Goal: Task Accomplishment & Management: Complete application form

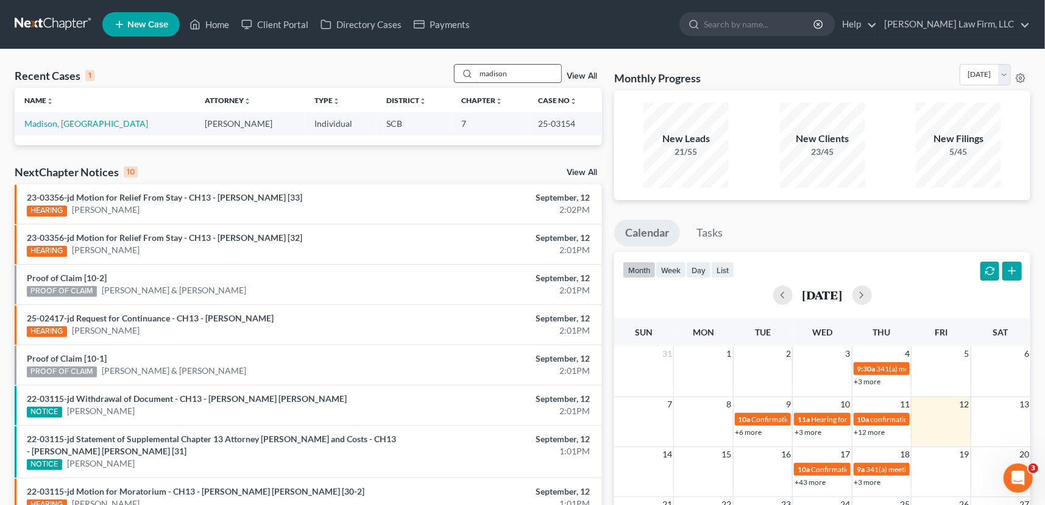
drag, startPoint x: 475, startPoint y: 70, endPoint x: 528, endPoint y: 75, distance: 53.2
click at [528, 75] on input "madison" at bounding box center [518, 74] width 85 height 18
type input "[PERSON_NAME]"
drag, startPoint x: 476, startPoint y: 70, endPoint x: 589, endPoint y: 93, distance: 115.0
click at [588, 93] on div "Recent Cases 1 [PERSON_NAME] View All Name unfold_more expand_more expand_less …" at bounding box center [309, 104] width 588 height 81
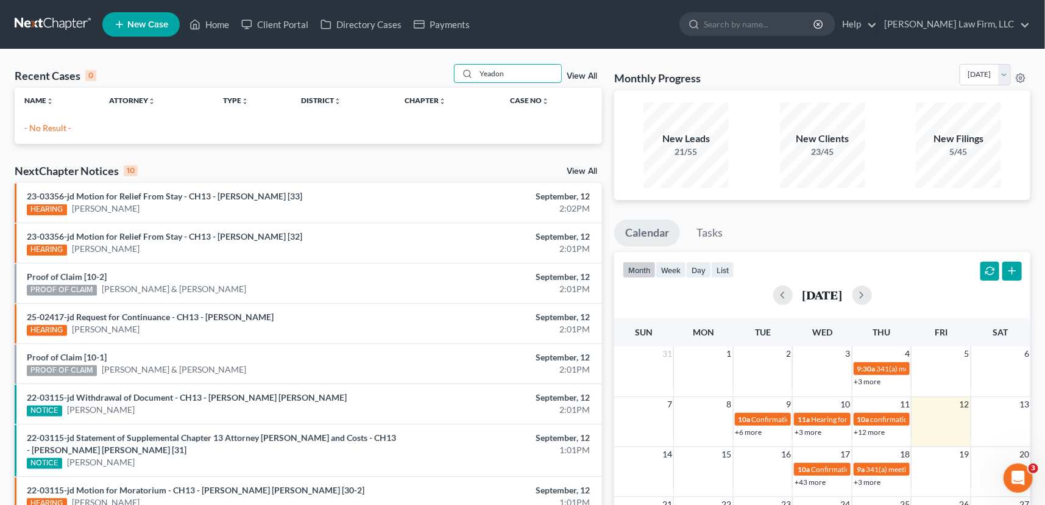
type input "Yeadon"
click at [152, 18] on link "New Case" at bounding box center [140, 24] width 77 height 24
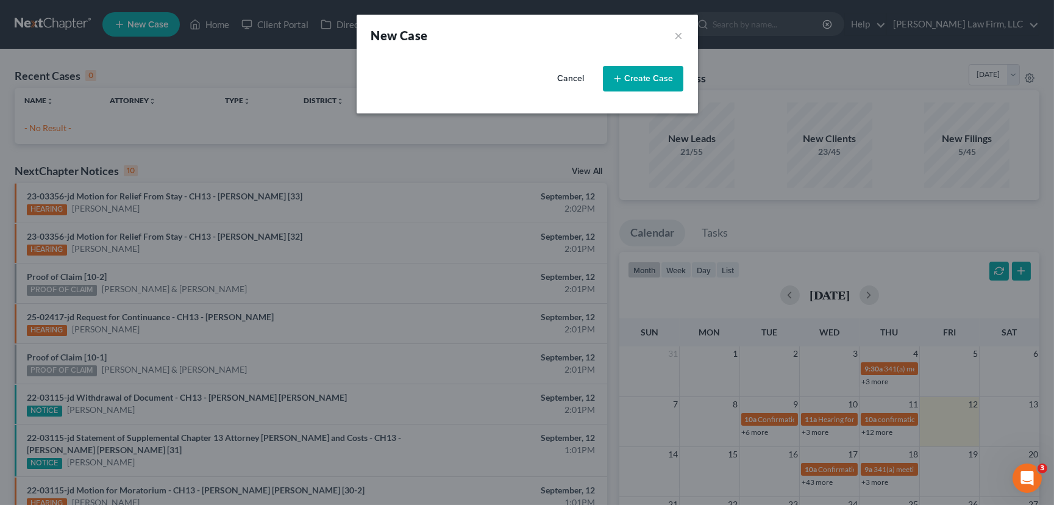
select select "72"
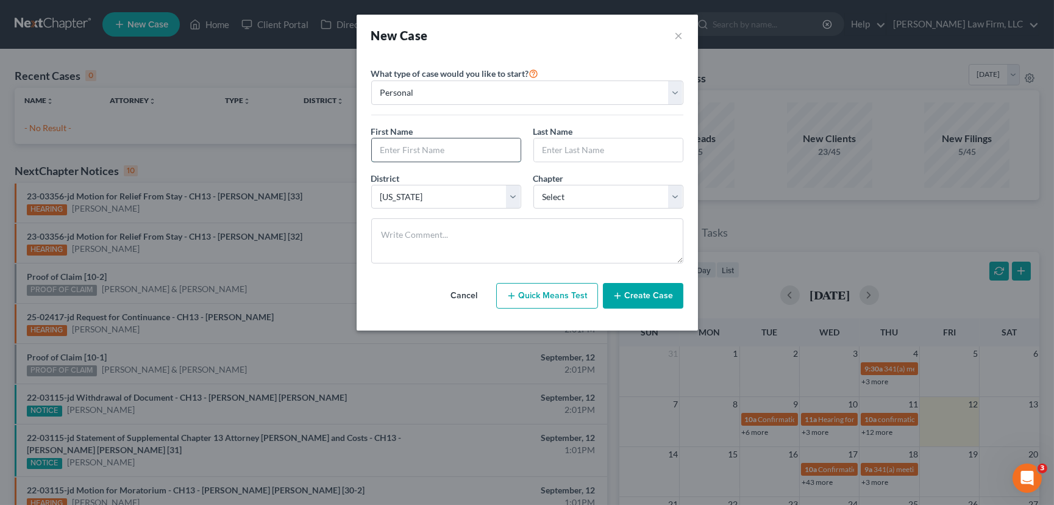
click at [383, 151] on input "text" at bounding box center [446, 149] width 149 height 23
type input "[PERSON_NAME]"
type input "Yeadon"
click at [589, 201] on select "Select 7 11 12 13" at bounding box center [608, 197] width 150 height 24
select select "3"
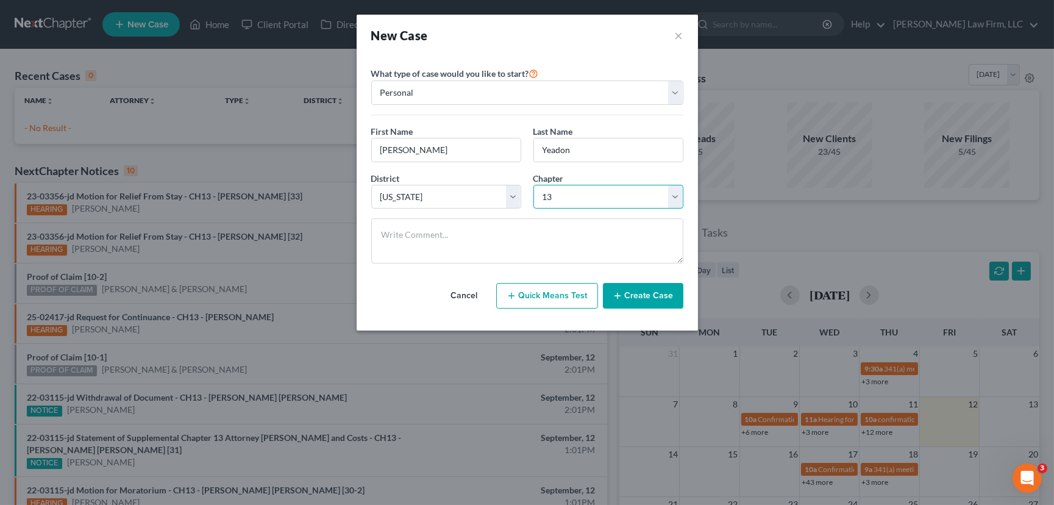
click at [533, 185] on select "Select 7 11 12 13" at bounding box center [608, 197] width 150 height 24
click at [637, 293] on button "Create Case" at bounding box center [643, 296] width 80 height 26
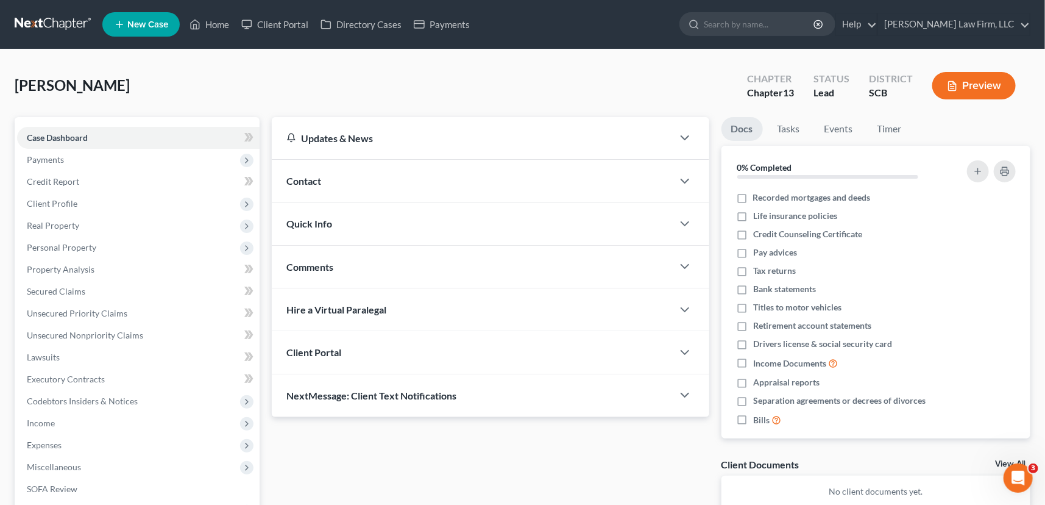
click at [306, 178] on span "Contact" at bounding box center [303, 181] width 35 height 12
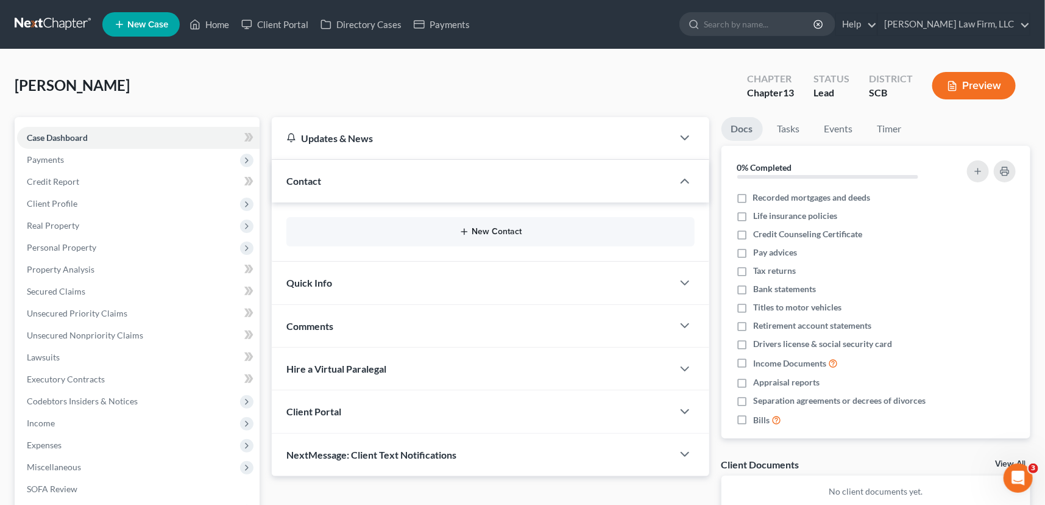
click at [500, 230] on button "New Contact" at bounding box center [490, 232] width 389 height 10
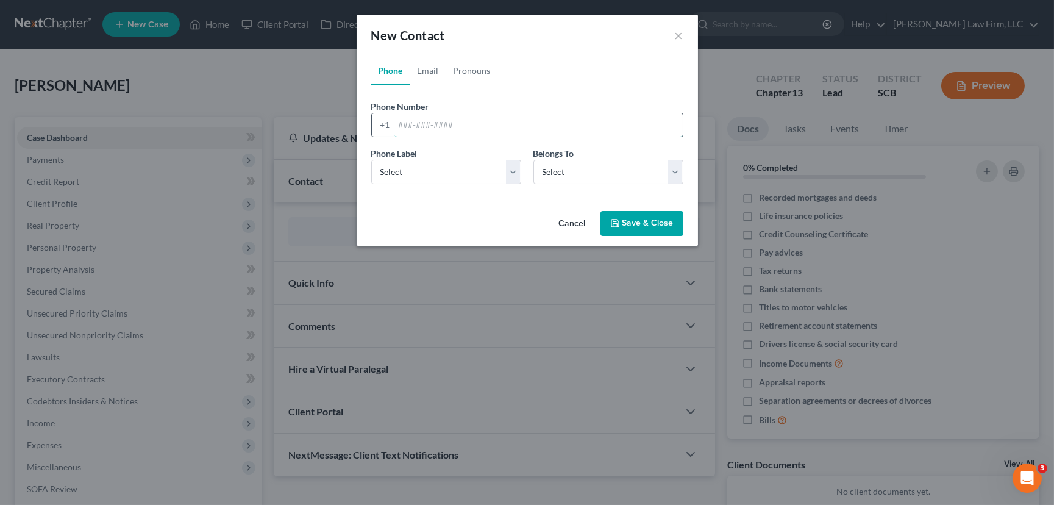
click at [397, 126] on input "tel" at bounding box center [538, 124] width 288 height 23
type input "[PHONE_NUMBER]"
click at [386, 171] on select "Select Mobile Home Work Other" at bounding box center [446, 172] width 150 height 24
select select "0"
click at [371, 160] on select "Select Mobile Home Work Other" at bounding box center [446, 172] width 150 height 24
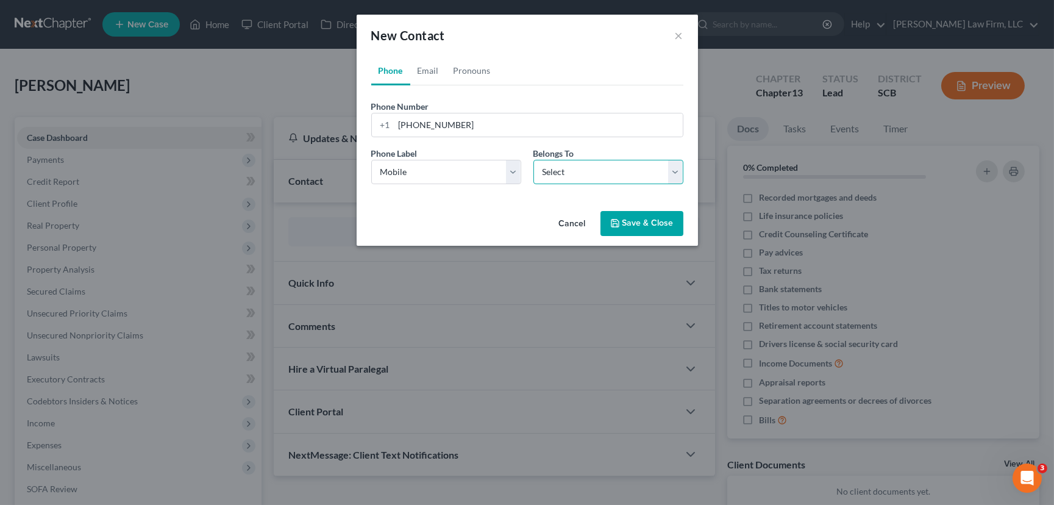
click at [588, 166] on select "Select Client Other" at bounding box center [608, 172] width 150 height 24
click at [533, 160] on select "Select Client Other" at bounding box center [608, 172] width 150 height 24
click at [425, 66] on link "Email" at bounding box center [428, 70] width 36 height 29
click at [397, 125] on input "email" at bounding box center [538, 124] width 288 height 23
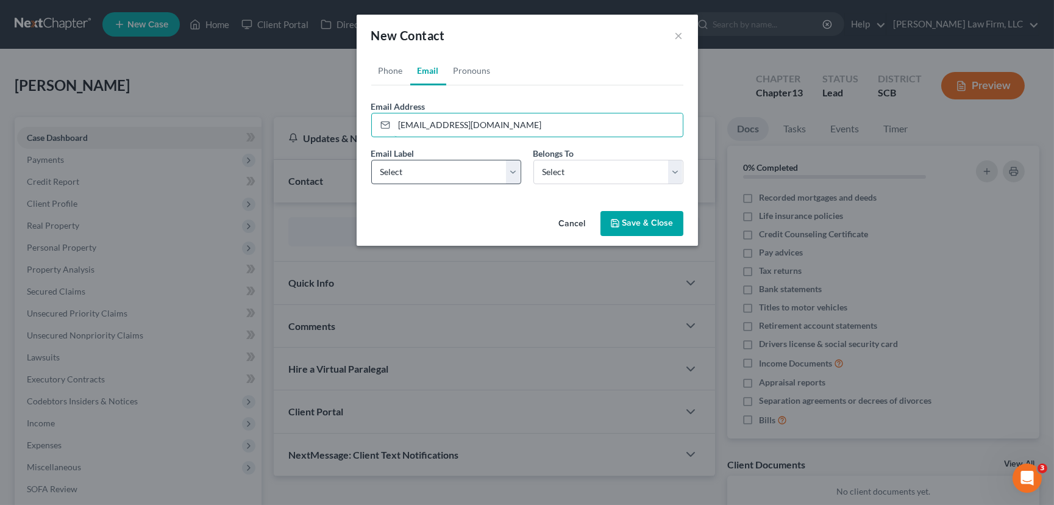
type input "[EMAIL_ADDRESS][DOMAIN_NAME]"
click at [390, 169] on select "Select Home Work Other" at bounding box center [446, 172] width 150 height 24
select select "0"
click at [371, 160] on select "Select Home Work Other" at bounding box center [446, 172] width 150 height 24
click at [623, 176] on select "Select Client Other" at bounding box center [608, 172] width 150 height 24
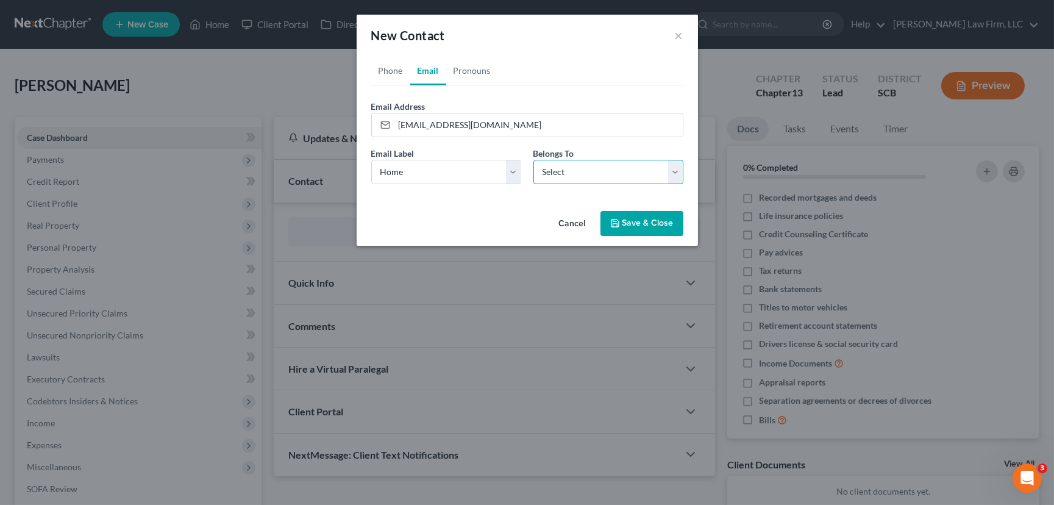
select select "0"
click at [533, 160] on select "Select Client Other" at bounding box center [608, 172] width 150 height 24
click at [639, 218] on button "Save & Close" at bounding box center [641, 224] width 83 height 26
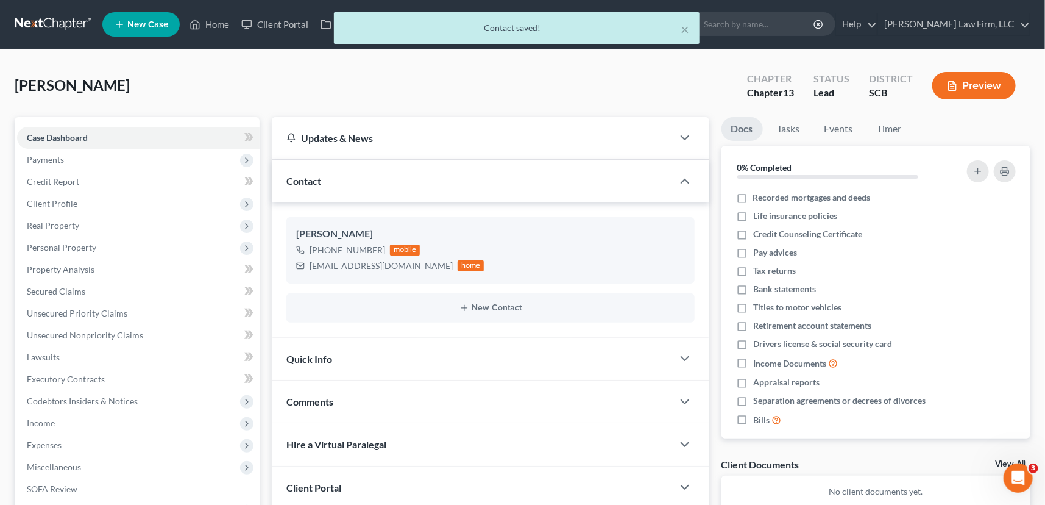
click at [309, 358] on span "Quick Info" at bounding box center [309, 359] width 46 height 12
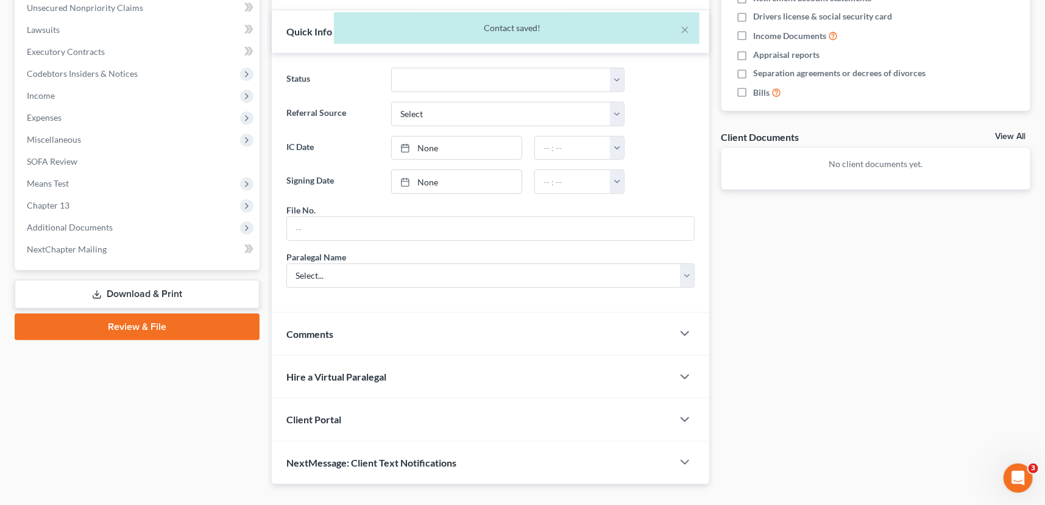
scroll to position [332, 0]
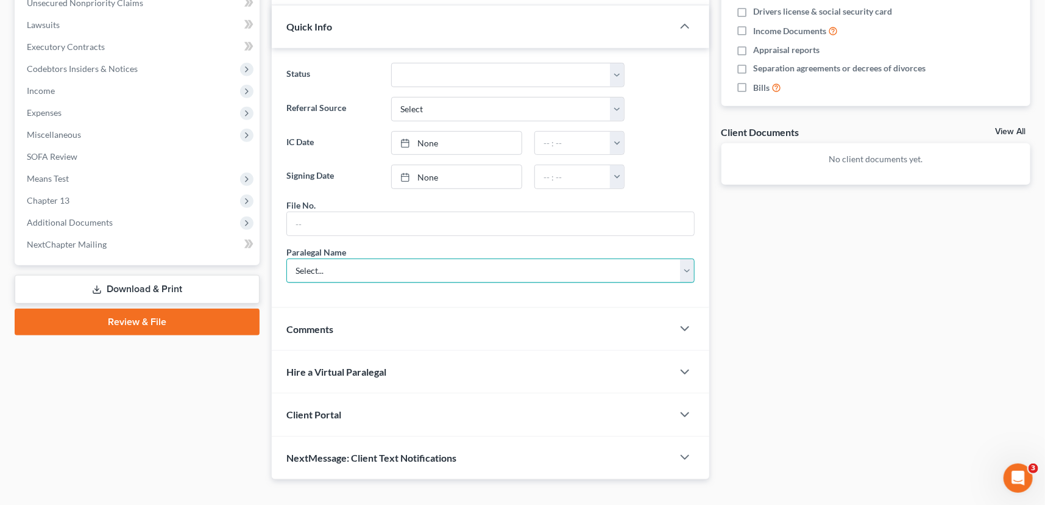
click at [308, 269] on select "Select... [PERSON_NAME] [PERSON_NAME] [PERSON_NAME] [PERSON_NAME]" at bounding box center [490, 270] width 408 height 24
select select "0"
click at [286, 258] on select "Select... [PERSON_NAME] [PERSON_NAME] [PERSON_NAME] [PERSON_NAME]" at bounding box center [490, 270] width 408 height 24
click at [305, 413] on span "Client Portal" at bounding box center [313, 414] width 55 height 12
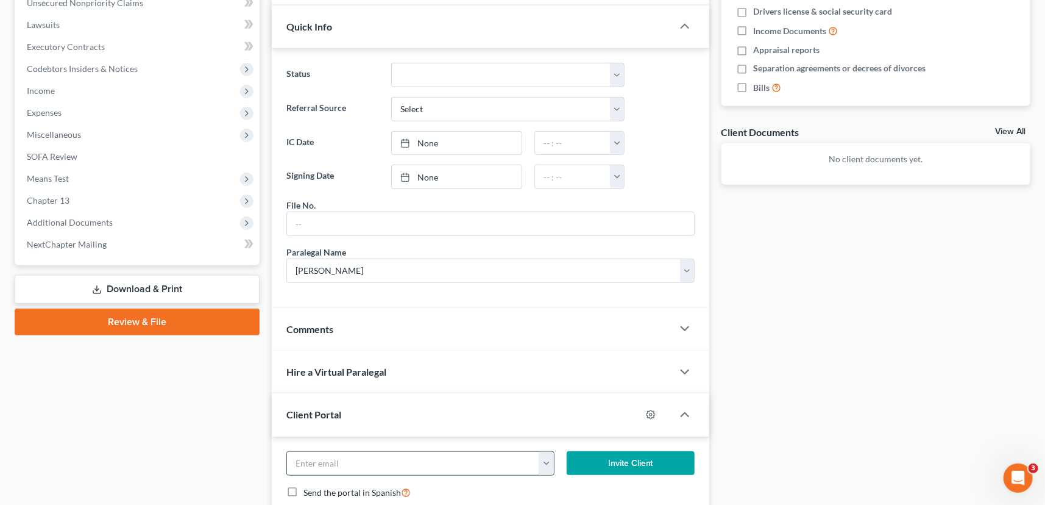
click at [293, 455] on input "email" at bounding box center [413, 463] width 252 height 23
type input "[EMAIL_ADDRESS][DOMAIN_NAME]"
click at [608, 457] on button "Invite Client" at bounding box center [631, 463] width 128 height 24
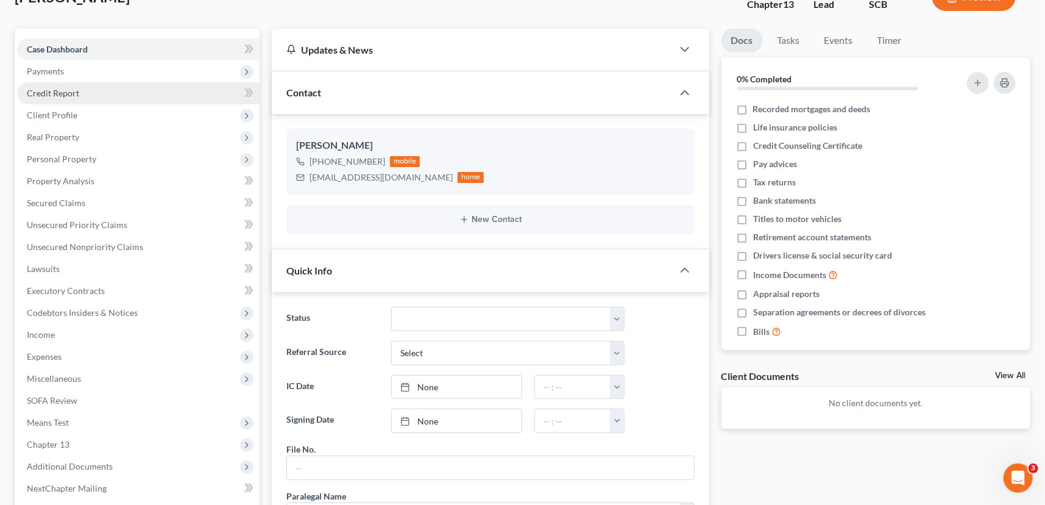
scroll to position [55, 0]
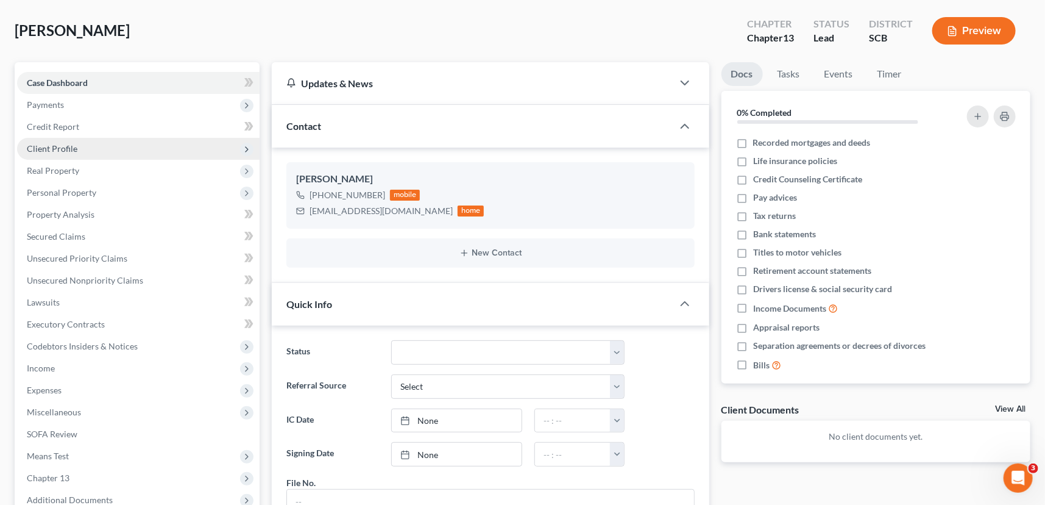
click at [33, 145] on span "Client Profile" at bounding box center [52, 148] width 51 height 10
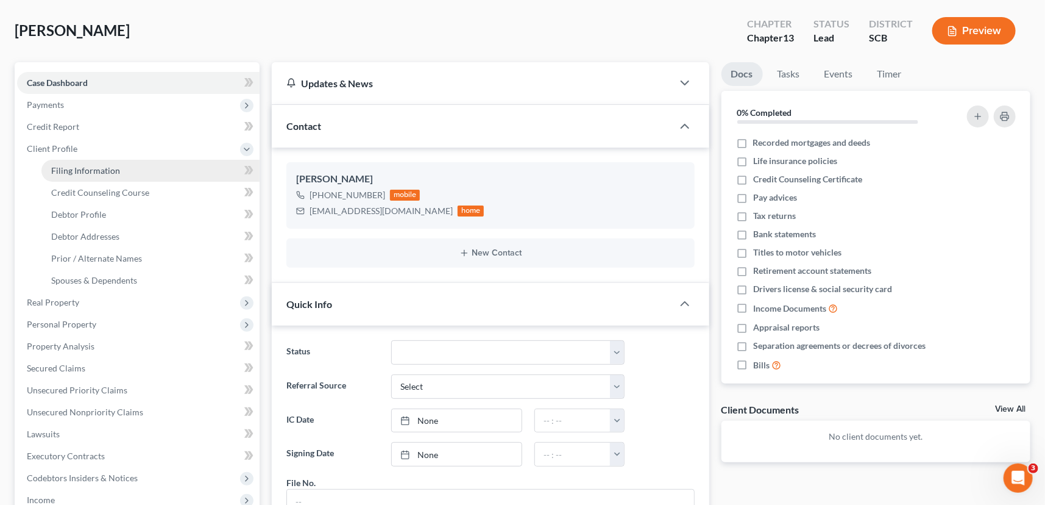
click at [99, 166] on span "Filing Information" at bounding box center [85, 170] width 69 height 10
select select "1"
select select "0"
select select "3"
select select "72"
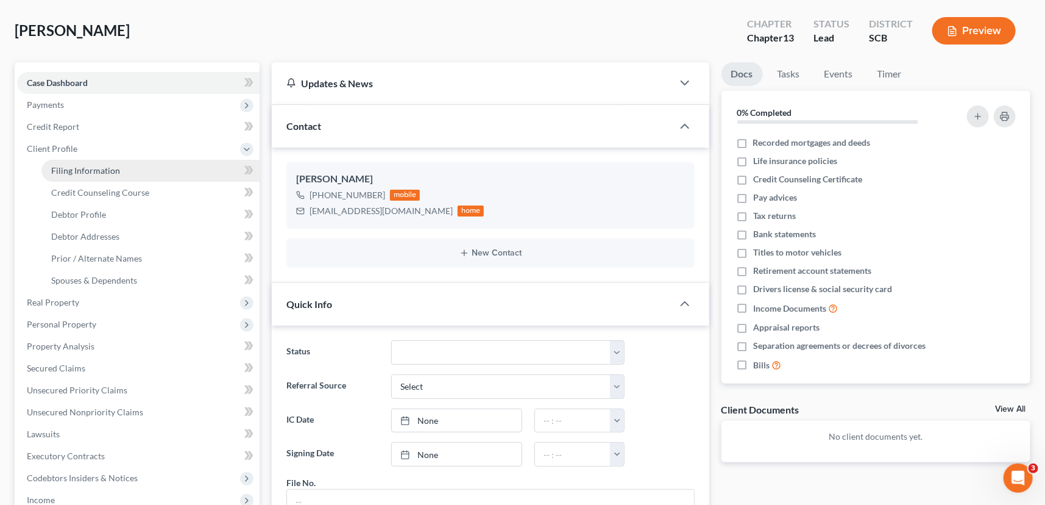
select select "42"
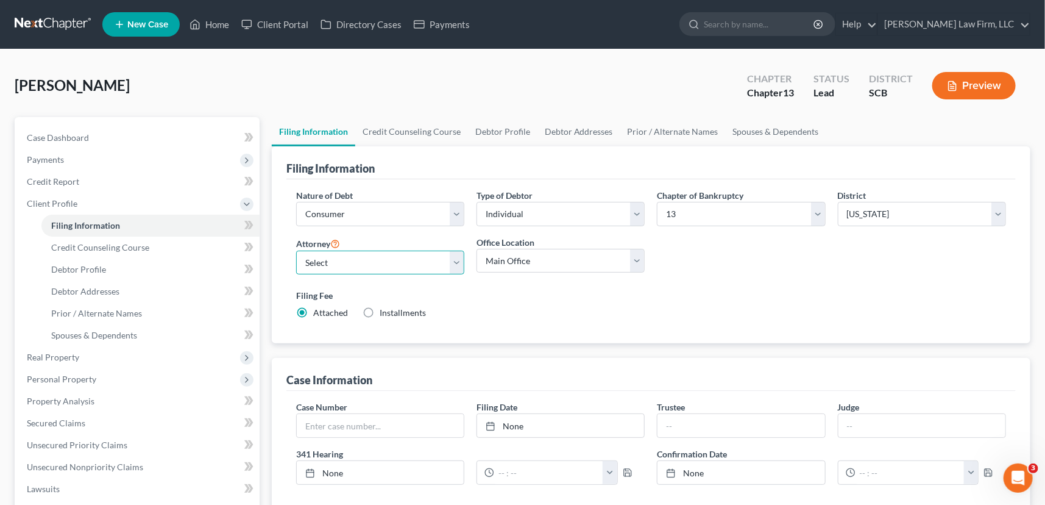
click at [359, 261] on select "Select [PERSON_NAME] - SCB [PERSON_NAME] - SCB" at bounding box center [380, 262] width 168 height 24
select select "1"
click at [296, 250] on select "Select [PERSON_NAME] - SCB [PERSON_NAME] - SCB" at bounding box center [380, 262] width 168 height 24
click at [87, 268] on span "Debtor Profile" at bounding box center [78, 269] width 55 height 10
select select "0"
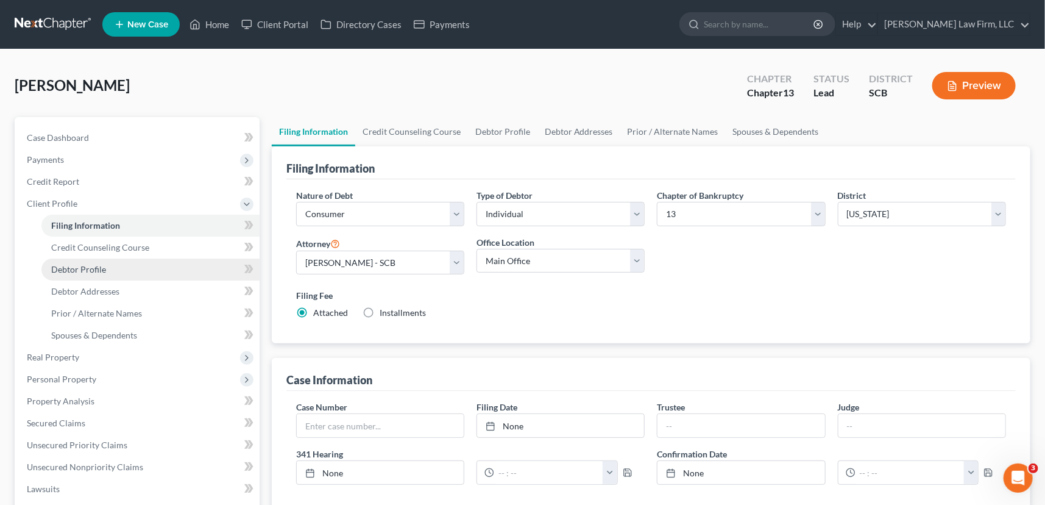
select select "0"
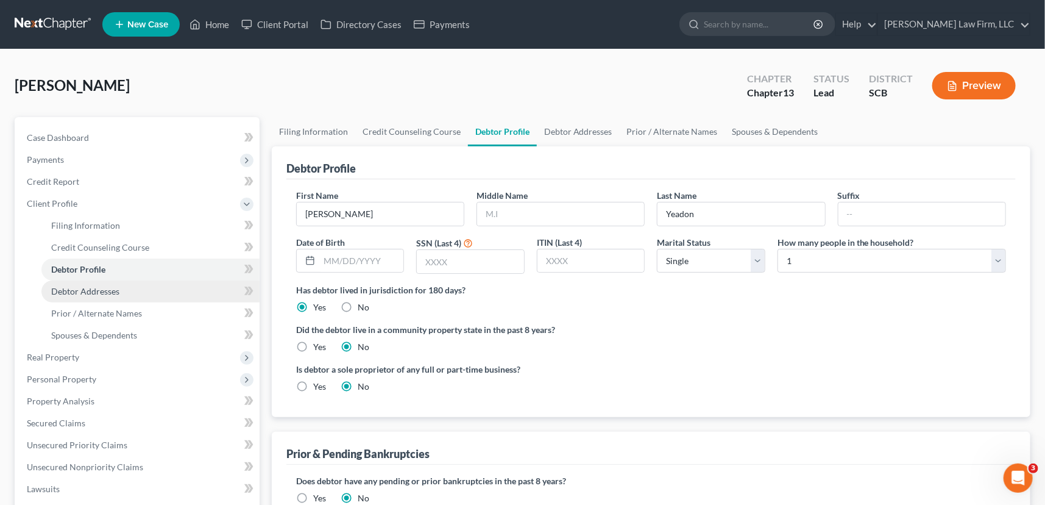
click at [69, 287] on span "Debtor Addresses" at bounding box center [85, 291] width 68 height 10
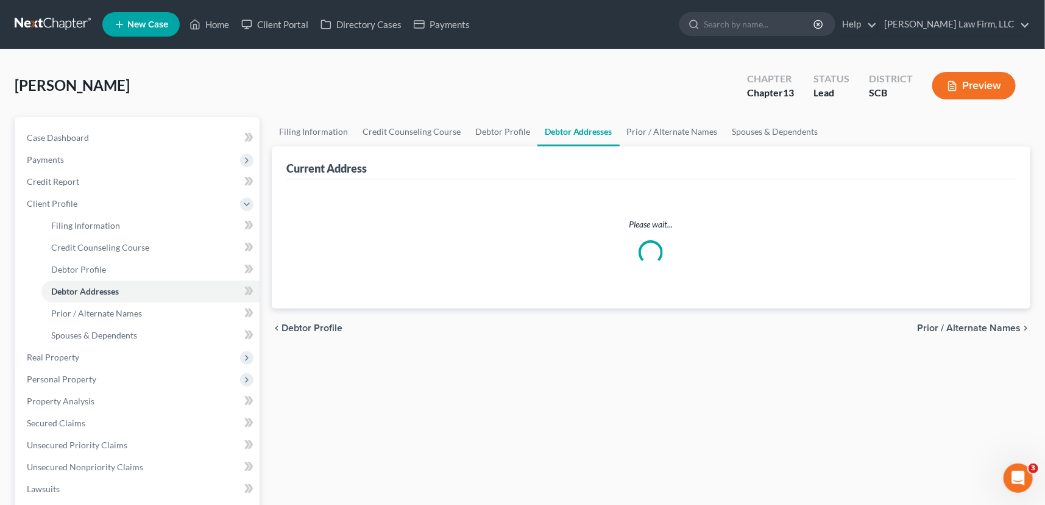
select select "0"
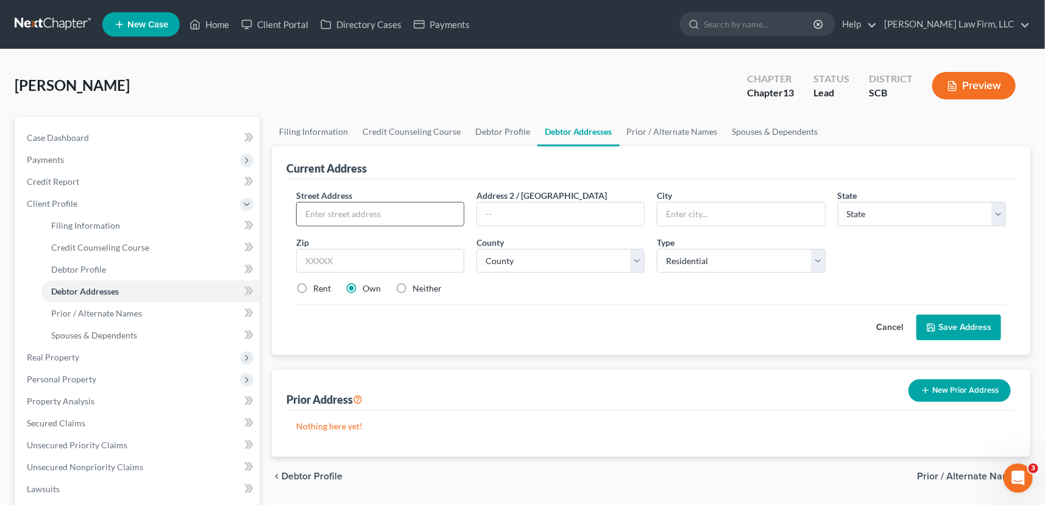
click at [328, 213] on input "text" at bounding box center [380, 213] width 167 height 23
type input "[STREET_ADDRESS][PERSON_NAME]"
drag, startPoint x: 697, startPoint y: 207, endPoint x: 705, endPoint y: 206, distance: 8.6
click at [705, 207] on input "text" at bounding box center [741, 213] width 167 height 23
type input "North Charelston"
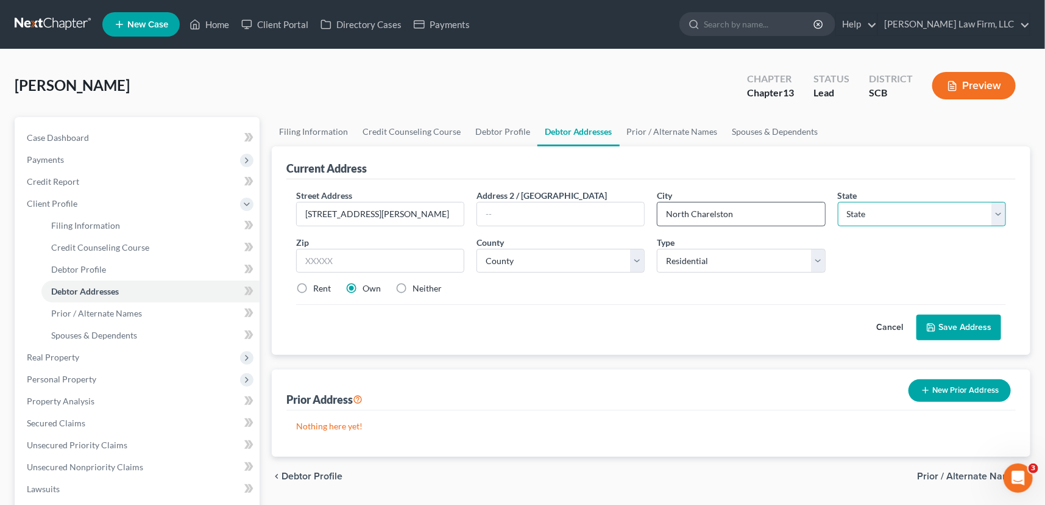
select select "42"
click at [299, 261] on input "text" at bounding box center [380, 261] width 168 height 24
type input "29148"
type input "Summerton"
click at [506, 258] on select "County [GEOGRAPHIC_DATA] [GEOGRAPHIC_DATA] [GEOGRAPHIC_DATA] [GEOGRAPHIC_DATA] …" at bounding box center [561, 261] width 168 height 24
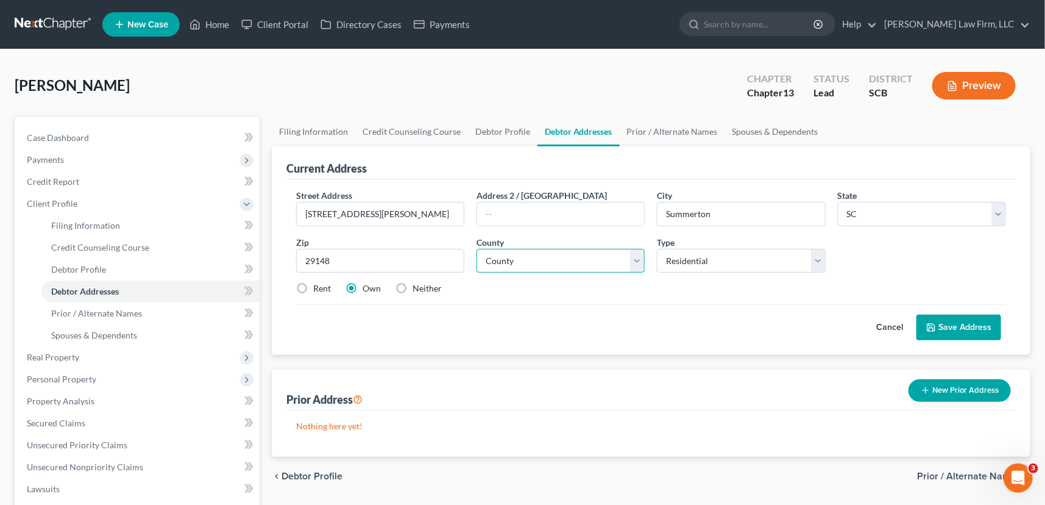
select select "17"
click at [477, 249] on select "County [GEOGRAPHIC_DATA] [GEOGRAPHIC_DATA] [GEOGRAPHIC_DATA] [GEOGRAPHIC_DATA] …" at bounding box center [561, 261] width 168 height 24
click at [313, 288] on label "Rent" at bounding box center [322, 288] width 18 height 12
click at [318, 288] on input "Rent" at bounding box center [322, 286] width 8 height 8
radio input "true"
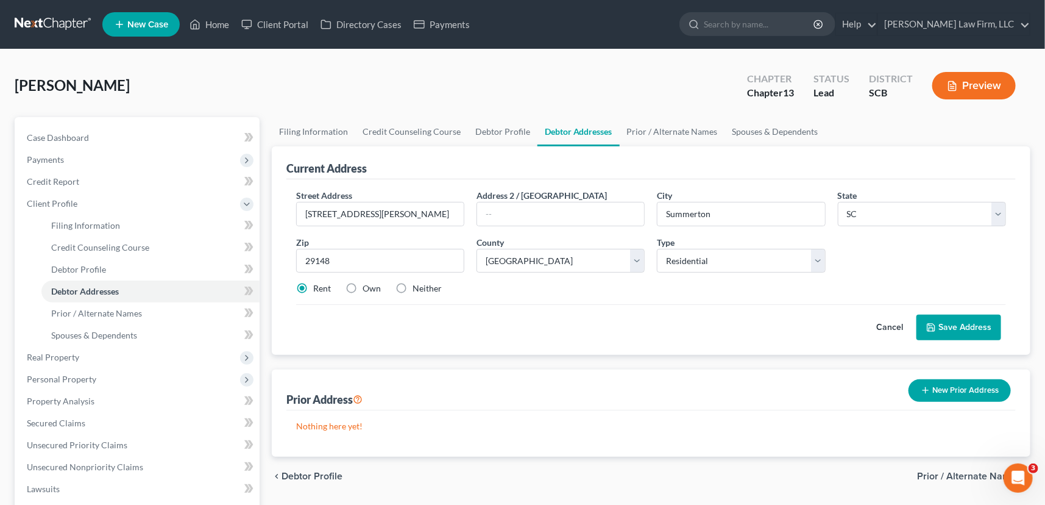
click at [957, 325] on button "Save Address" at bounding box center [959, 327] width 85 height 26
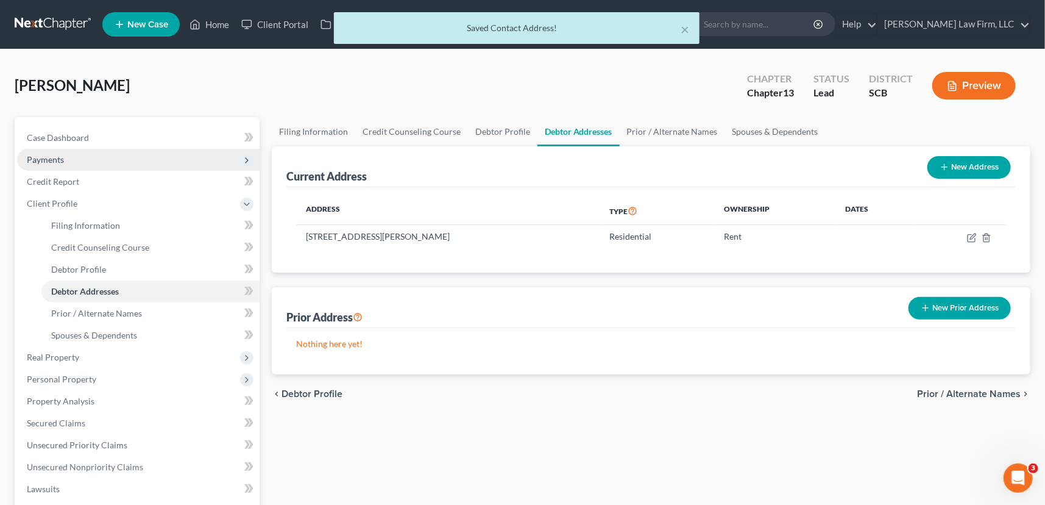
click at [57, 154] on span "Payments" at bounding box center [45, 159] width 37 height 10
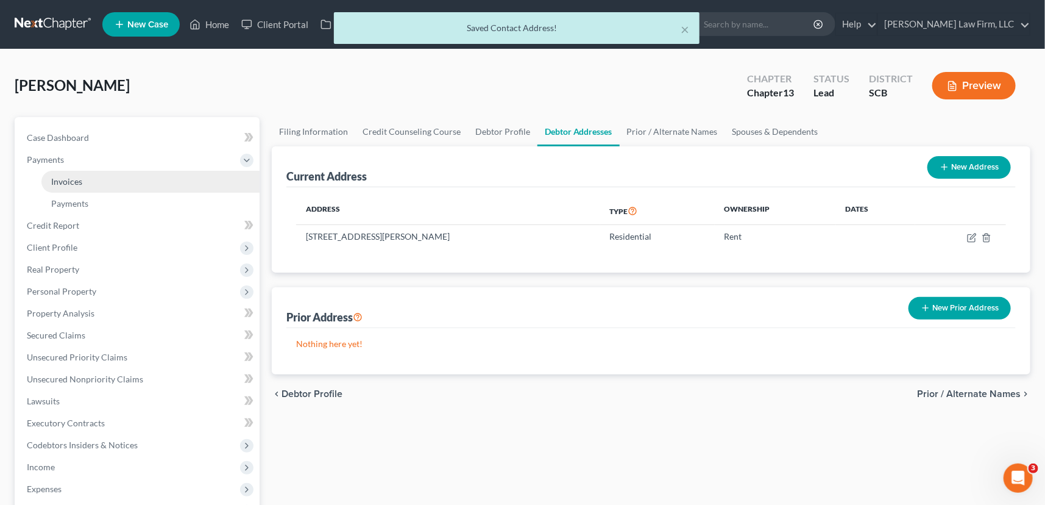
click at [66, 179] on span "Invoices" at bounding box center [66, 181] width 31 height 10
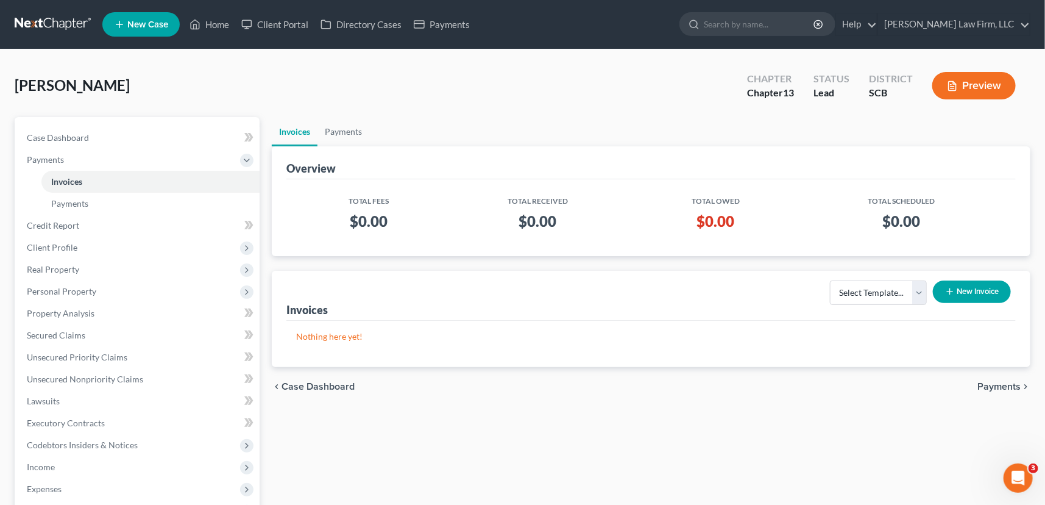
click at [969, 282] on button "New Invoice" at bounding box center [972, 291] width 78 height 23
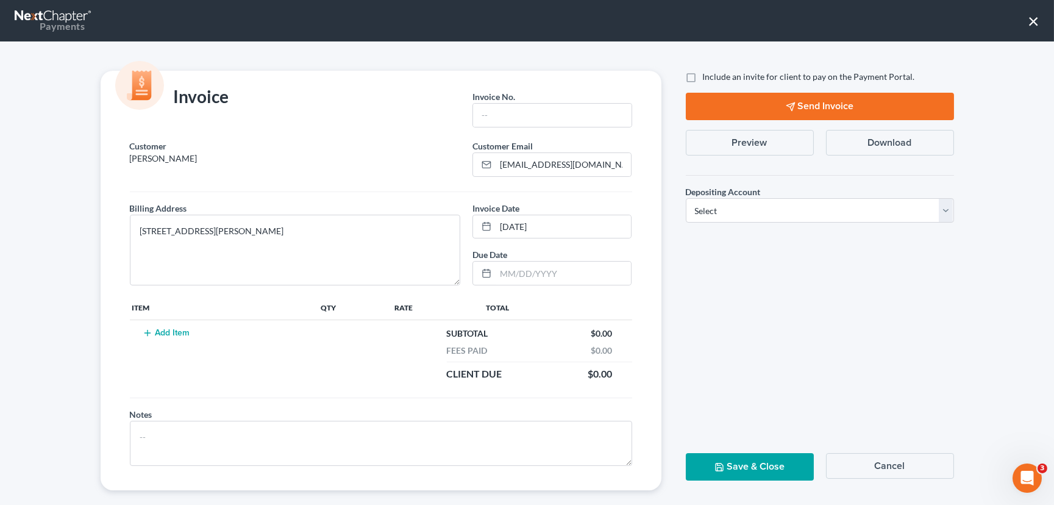
click at [1033, 25] on button "×" at bounding box center [1034, 21] width 12 height 20
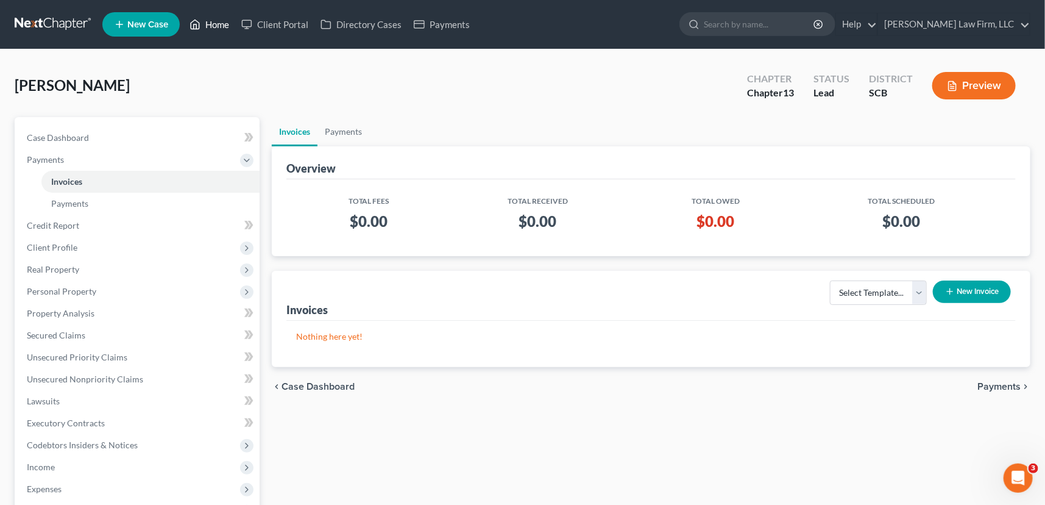
click at [213, 22] on link "Home" at bounding box center [209, 24] width 52 height 22
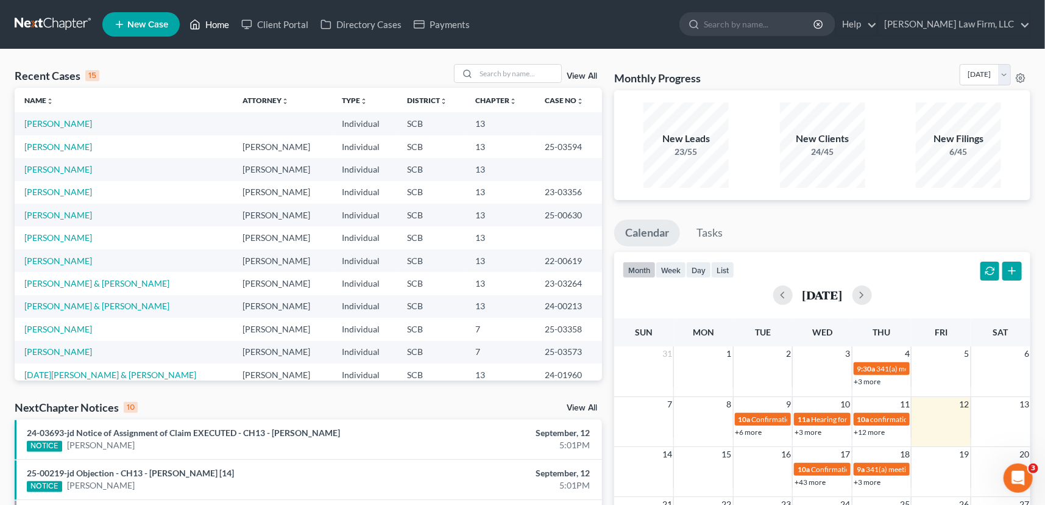
click at [212, 19] on link "Home" at bounding box center [209, 24] width 52 height 22
click at [221, 20] on link "Home" at bounding box center [209, 24] width 52 height 22
click at [487, 71] on input "search" at bounding box center [518, 74] width 85 height 18
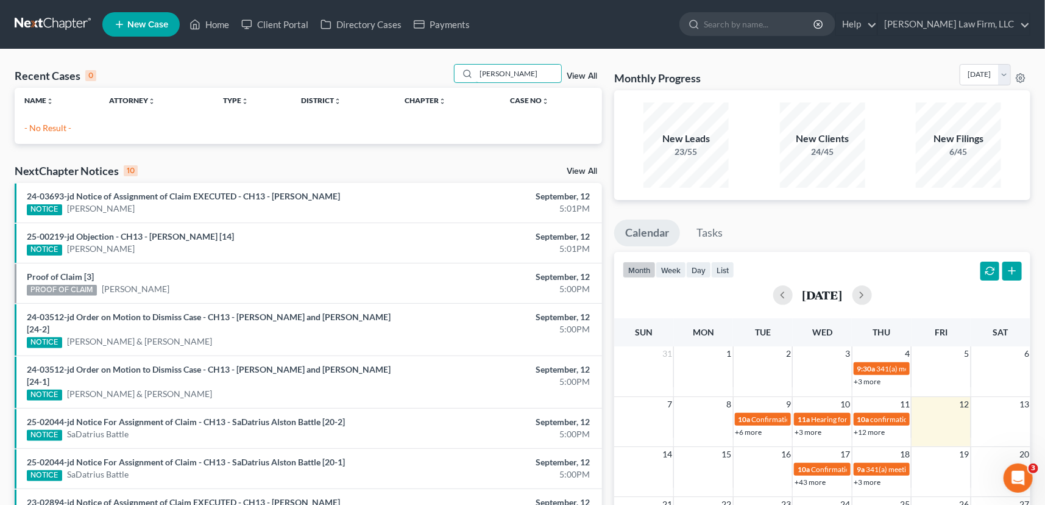
type input "[PERSON_NAME]"
click at [152, 18] on link "New Case" at bounding box center [140, 24] width 77 height 24
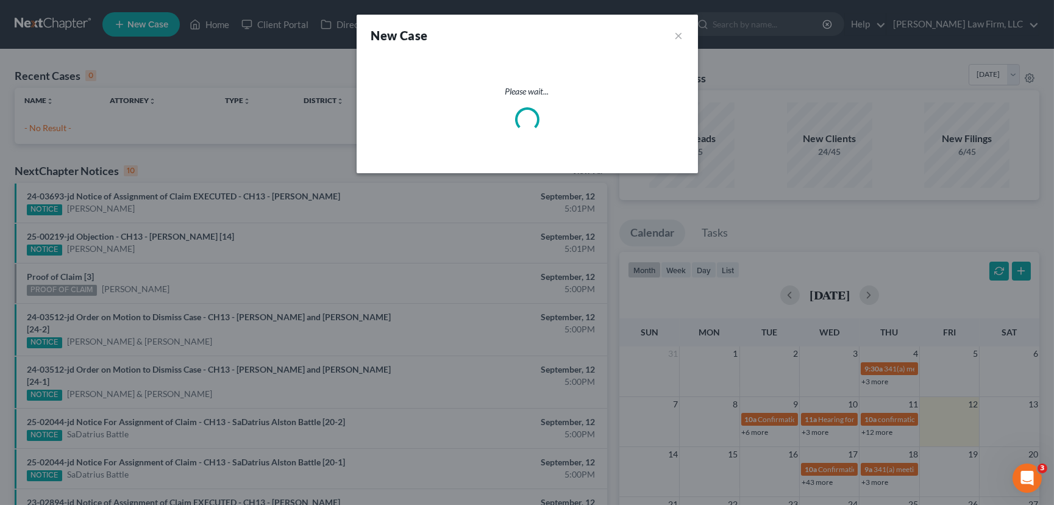
select select "72"
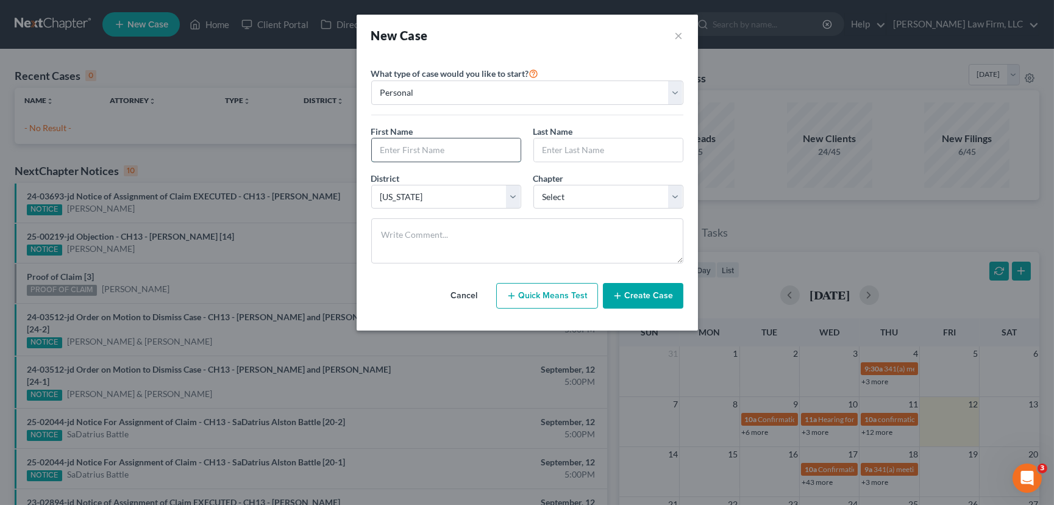
click at [382, 142] on input "text" at bounding box center [446, 149] width 149 height 23
type input "[PERSON_NAME]"
click at [572, 202] on select "Select 7 11 12 13" at bounding box center [608, 197] width 150 height 24
select select "3"
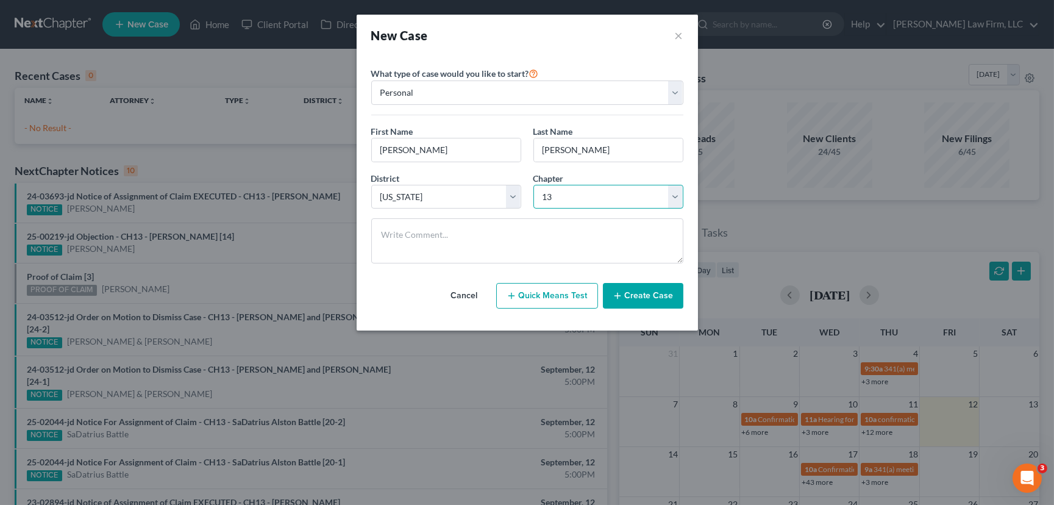
click at [533, 185] on select "Select 7 11 12 13" at bounding box center [608, 197] width 150 height 24
click at [639, 293] on button "Create Case" at bounding box center [643, 296] width 80 height 26
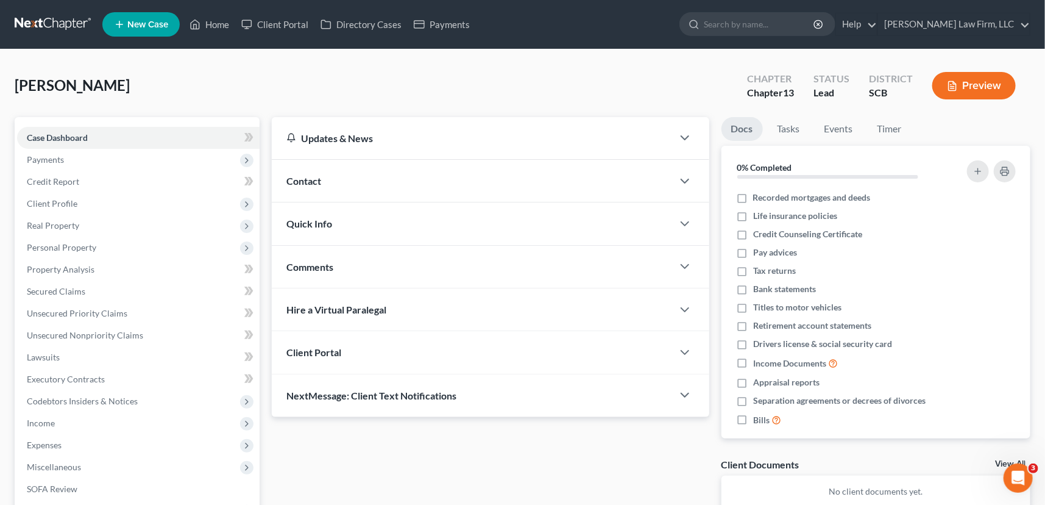
click at [320, 346] on span "Client Portal" at bounding box center [313, 352] width 55 height 12
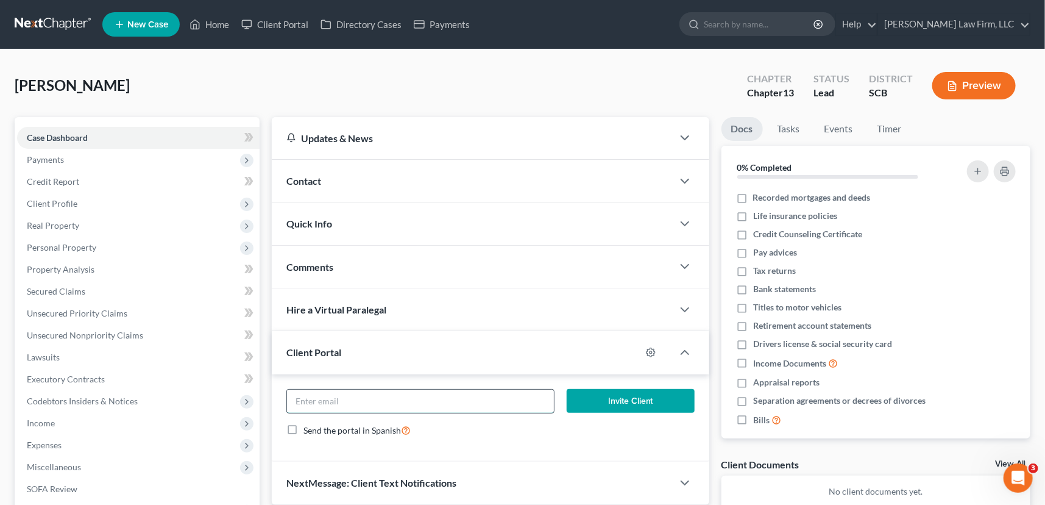
click at [329, 403] on input "email" at bounding box center [420, 400] width 267 height 23
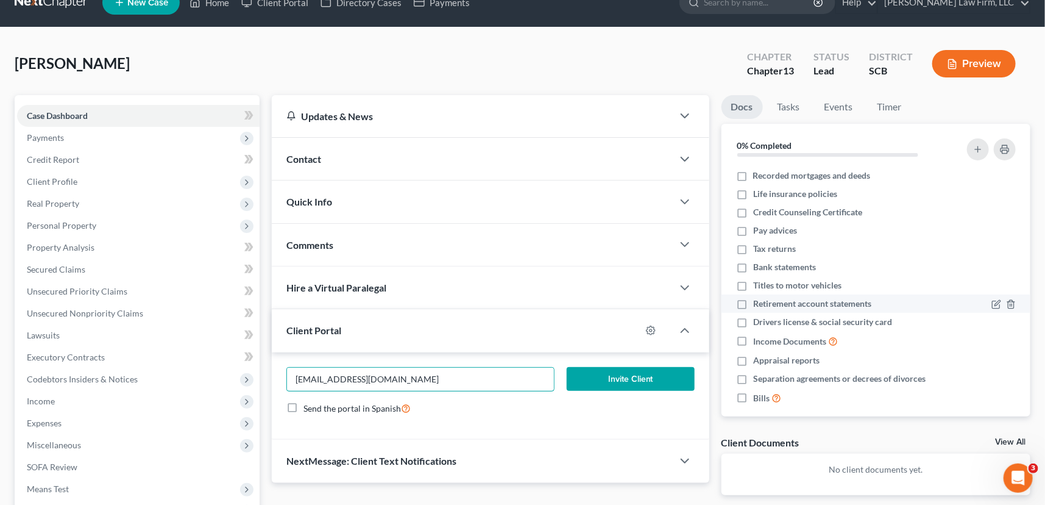
scroll to position [55, 0]
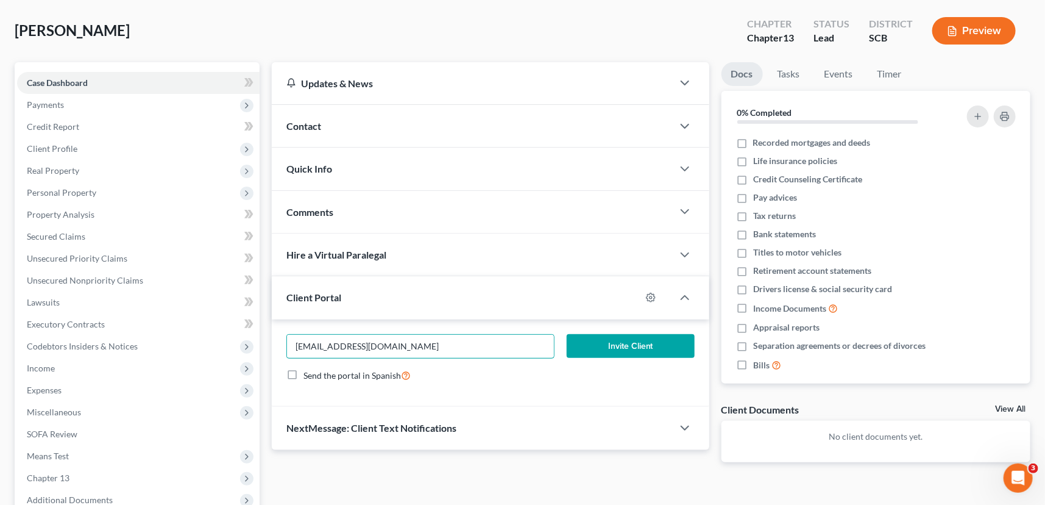
type input "[EMAIL_ADDRESS][DOMAIN_NAME]"
click at [609, 341] on button "Invite Client" at bounding box center [631, 346] width 128 height 24
